Goal: Task Accomplishment & Management: Manage account settings

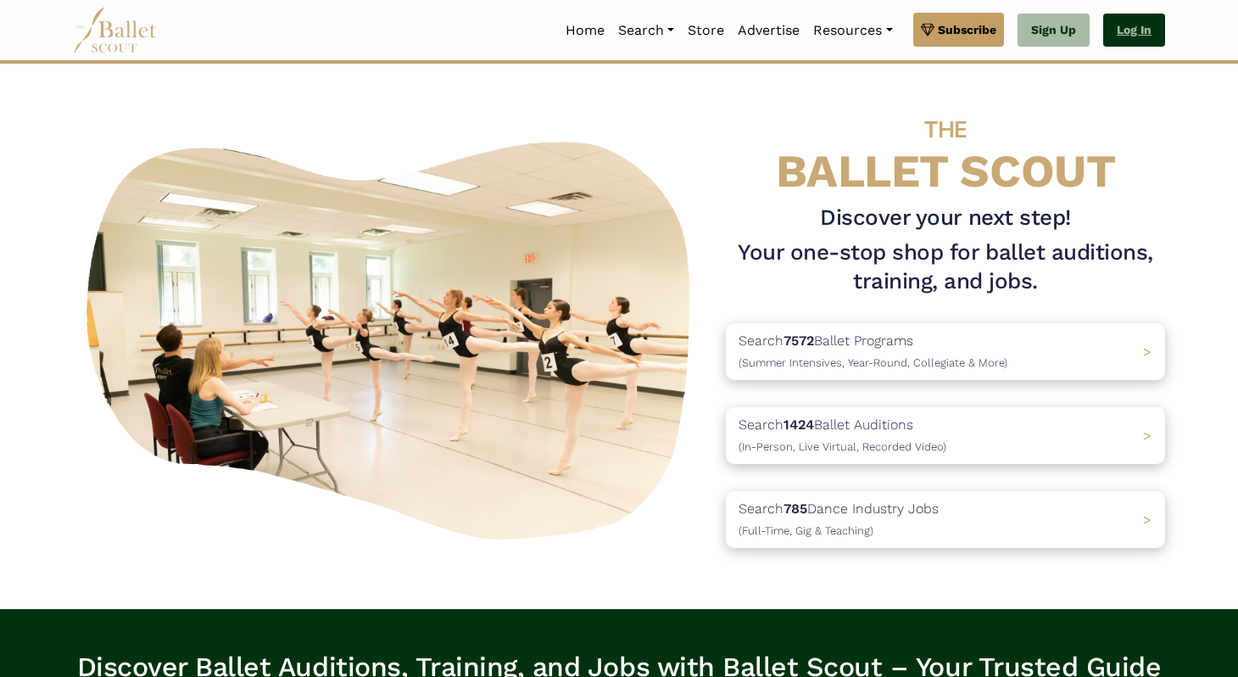
click at [1150, 25] on link "Log In" at bounding box center [1134, 31] width 62 height 34
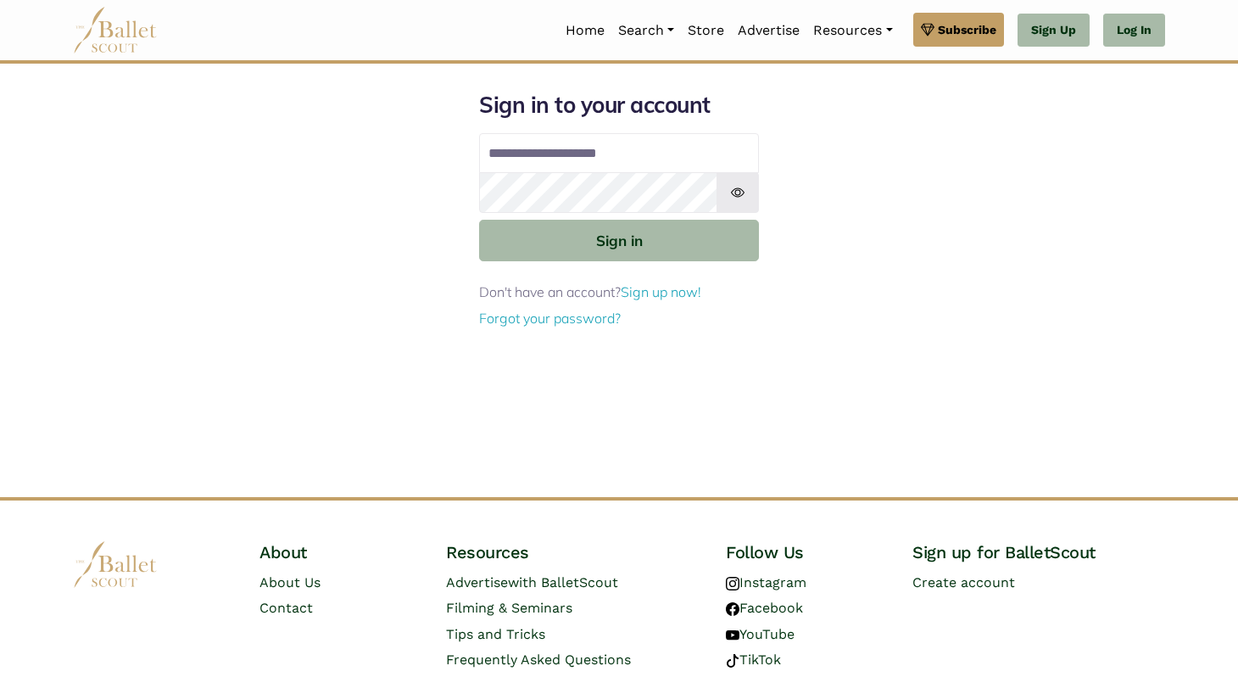
type input "**********"
click at [479, 220] on button "Sign in" at bounding box center [619, 241] width 280 height 42
